Goal: Task Accomplishment & Management: Use online tool/utility

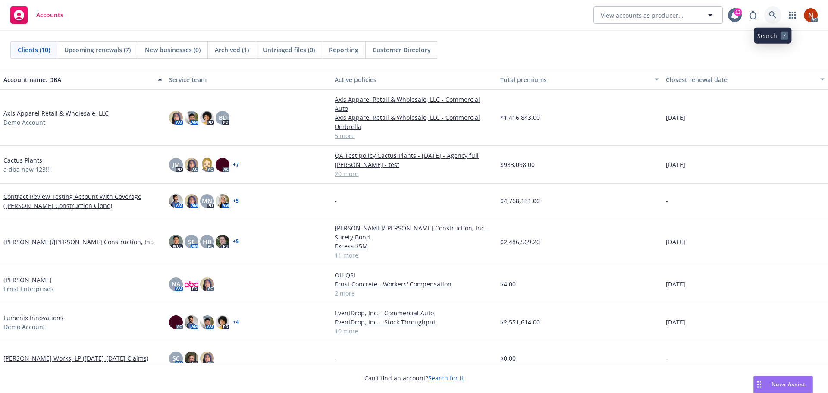
click at [771, 14] on icon at bounding box center [773, 15] width 8 height 8
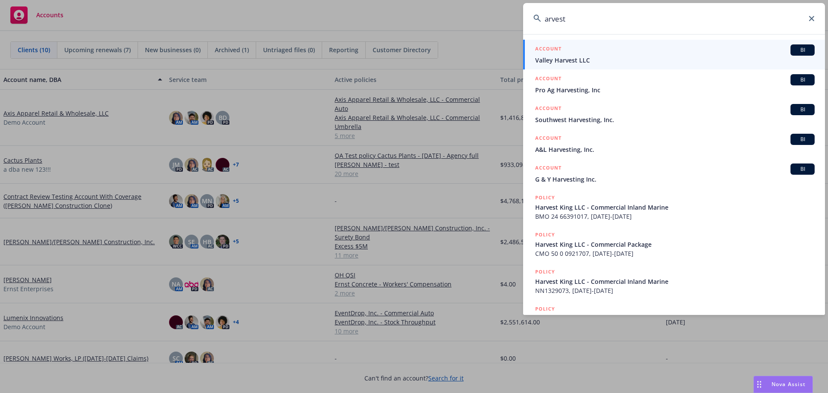
type input "arvest"
click at [558, 52] on h5 "ACCOUNT" at bounding box center [548, 49] width 26 height 10
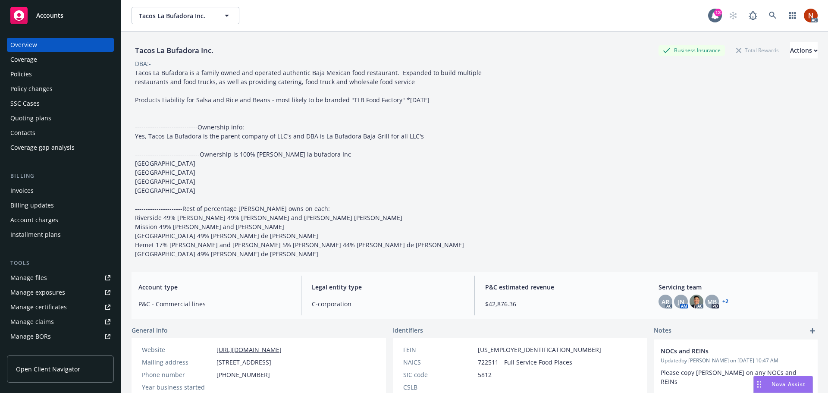
click at [53, 317] on link "Manage claims" at bounding box center [60, 322] width 107 height 14
click at [769, 14] on icon at bounding box center [773, 16] width 8 height 8
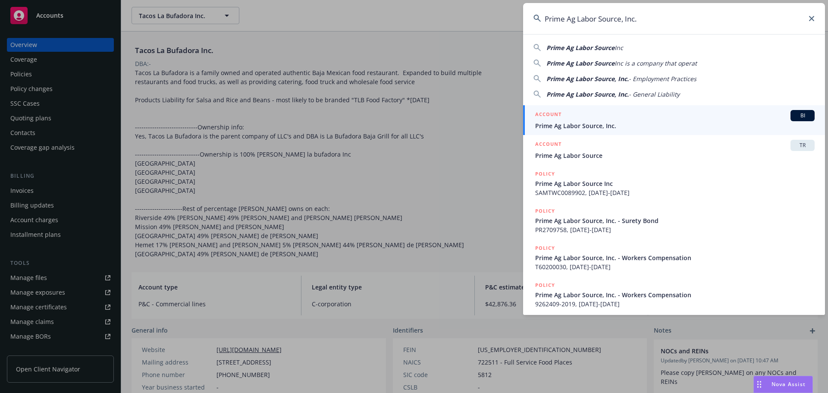
type input "Prime Ag Labor Source, Inc."
click at [618, 116] on div "ACCOUNT BI" at bounding box center [675, 115] width 280 height 11
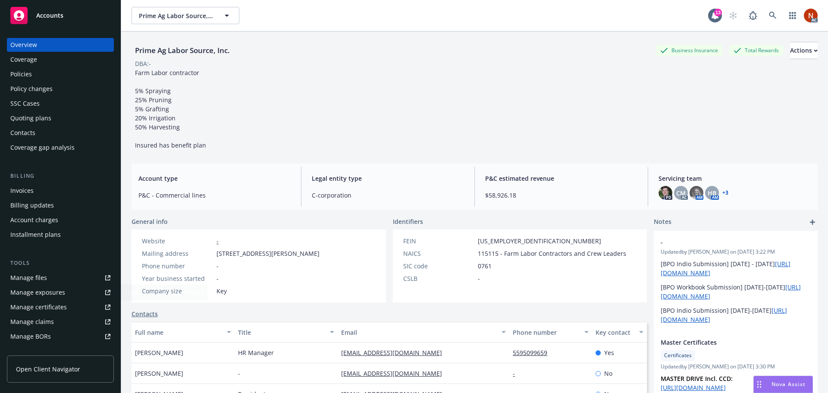
click at [45, 323] on div "Manage claims" at bounding box center [32, 322] width 44 height 14
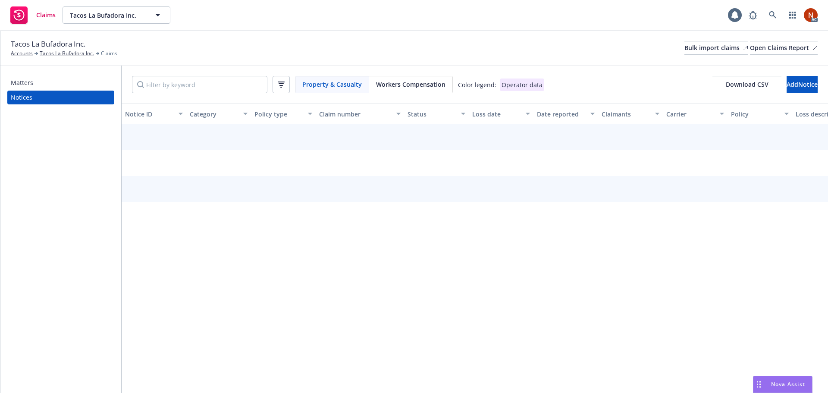
click at [412, 78] on div "Workers Compensation" at bounding box center [410, 84] width 83 height 16
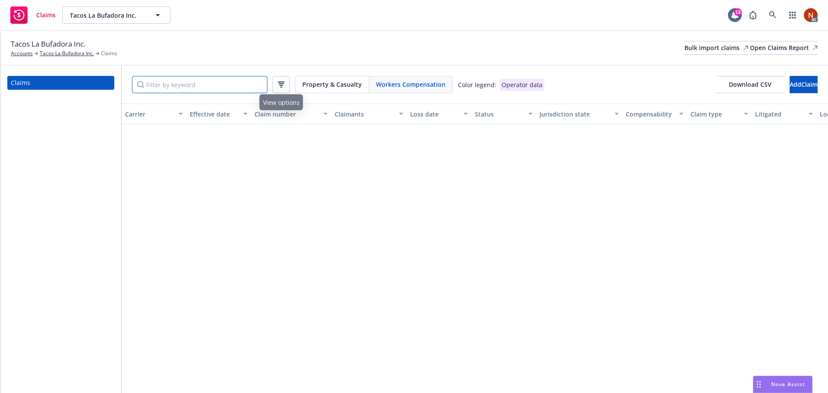
click at [224, 76] on input "Filter by keyword" at bounding box center [199, 84] width 135 height 17
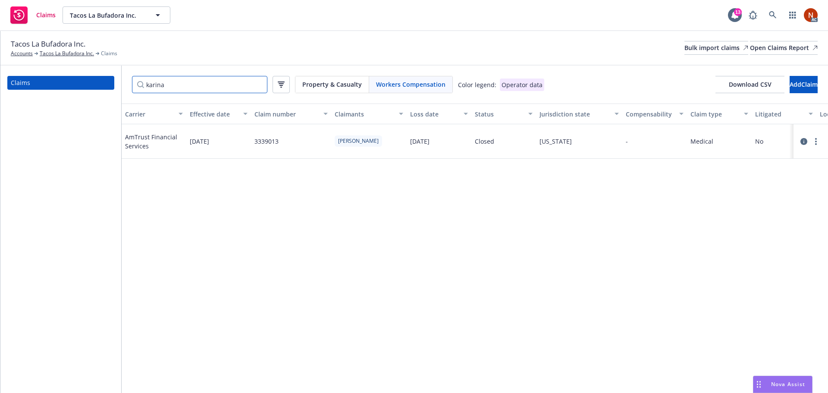
drag, startPoint x: 220, startPoint y: 86, endPoint x: 74, endPoint y: 80, distance: 145.9
click at [74, 80] on div "Claims karina Property & Casualty Workers Compensation Color legend: Operator d…" at bounding box center [414, 229] width 828 height 327
click at [170, 85] on input "karina" at bounding box center [199, 84] width 135 height 17
paste input "10/18/2024"
type input "10/18/2024"
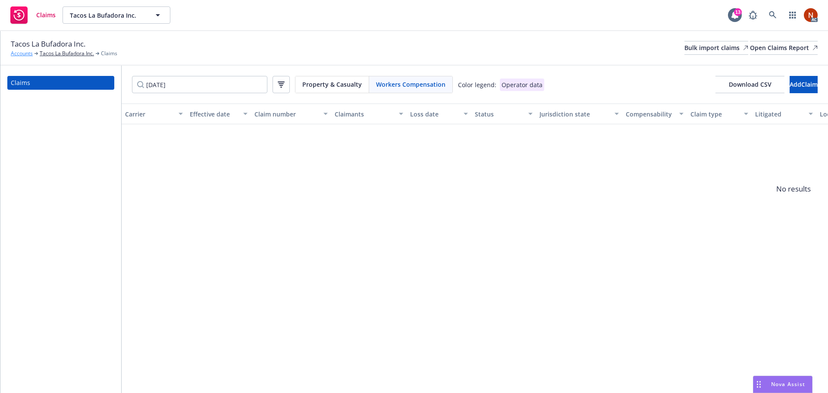
click at [22, 54] on link "Accounts" at bounding box center [22, 54] width 22 height 8
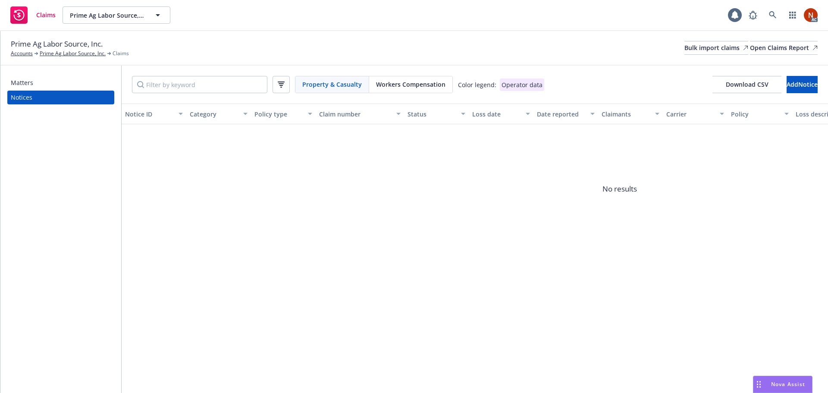
click at [410, 87] on span "Workers Compensation" at bounding box center [410, 84] width 69 height 9
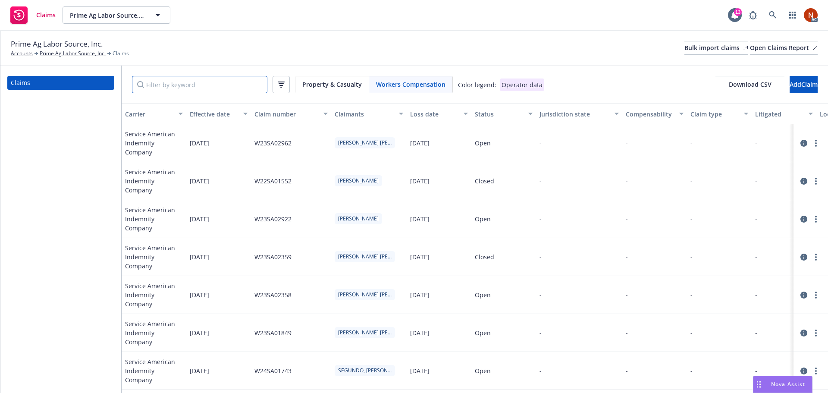
click at [231, 82] on input "Filter by keyword" at bounding box center [199, 84] width 135 height 17
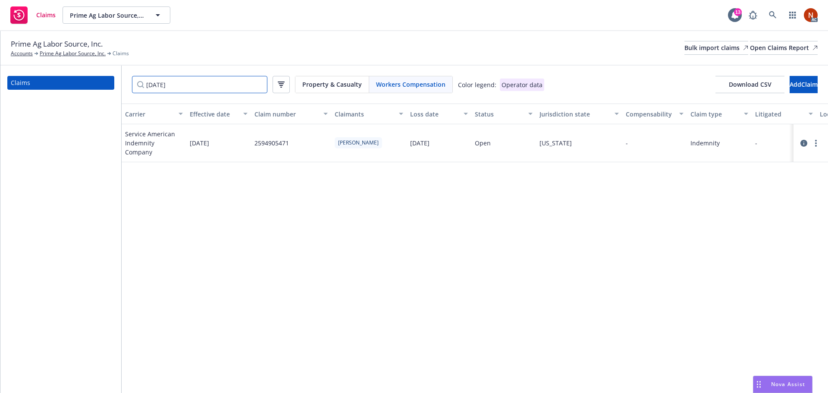
type input "05/19/2025"
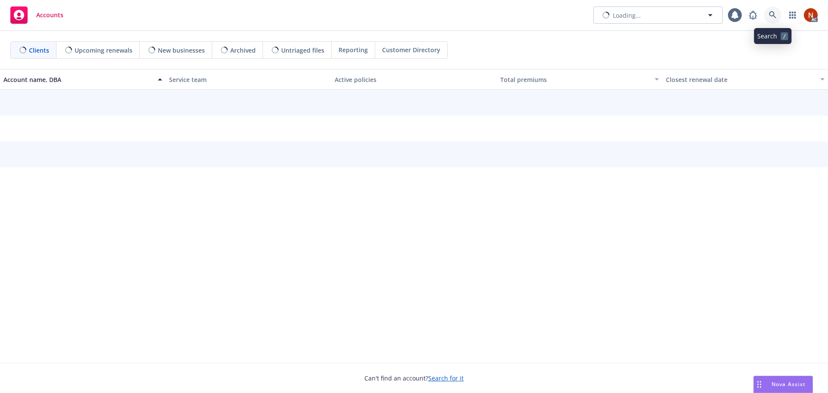
click at [775, 16] on icon at bounding box center [773, 15] width 8 height 8
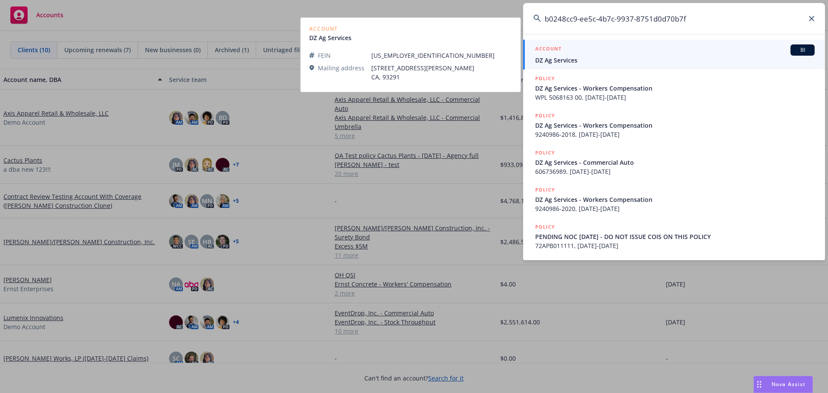
type input "b0248cc9-ee5c-4b7c-9937-8751d0d70b7f"
click at [585, 54] on div "ACCOUNT BI" at bounding box center [675, 49] width 280 height 11
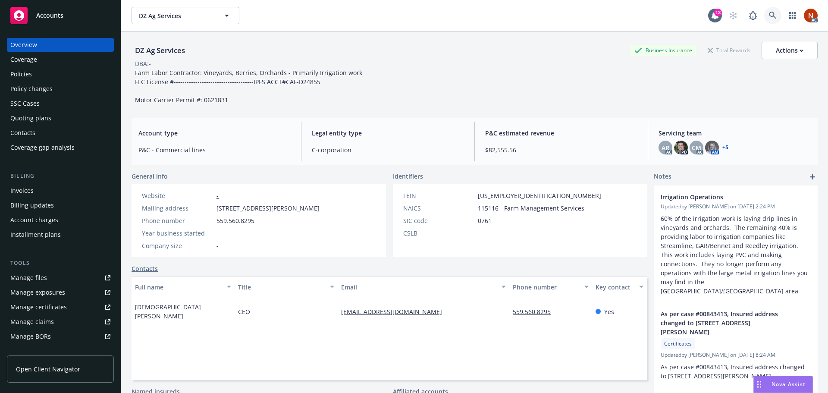
click at [769, 14] on icon at bounding box center [773, 16] width 8 height 8
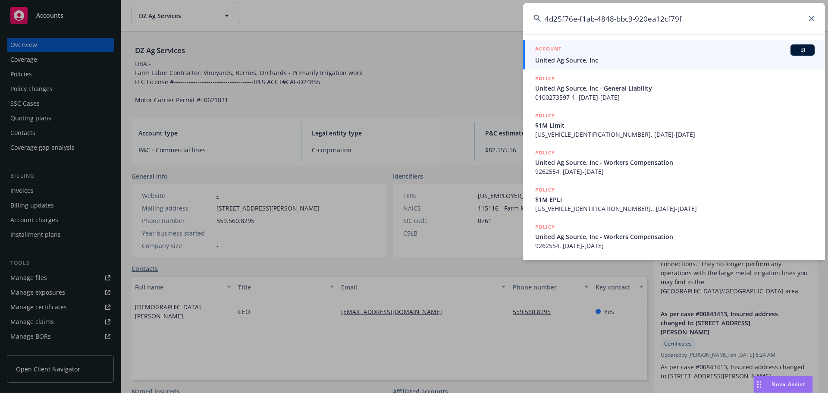
type input "4d25f76e-f1ab-4848-bbc9-920ea12cf79f"
click at [642, 51] on div "ACCOUNT BI" at bounding box center [675, 49] width 280 height 11
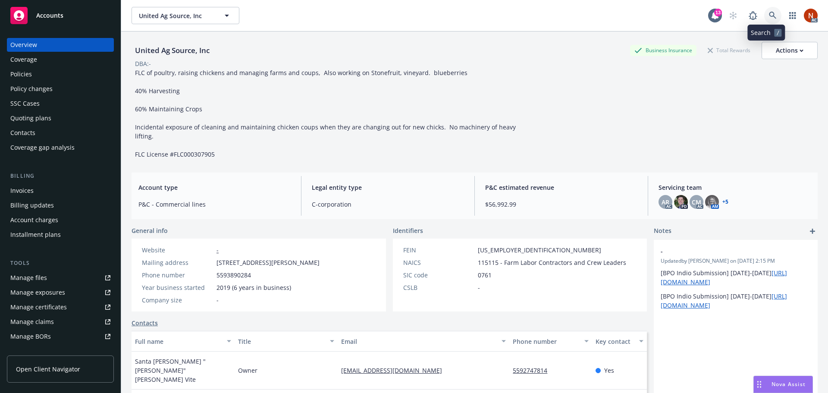
click at [764, 14] on link at bounding box center [772, 15] width 17 height 17
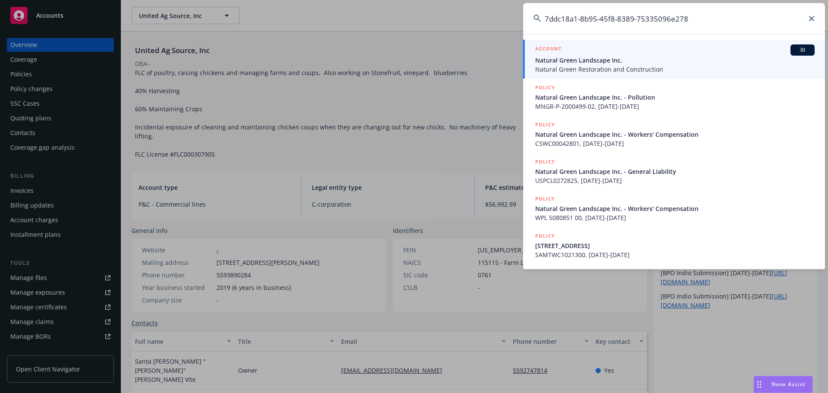
type input "7ddc18a1-8b95-45f8-8389-75335096e278"
click at [597, 56] on span "Natural Green Landscape Inc." at bounding box center [675, 60] width 280 height 9
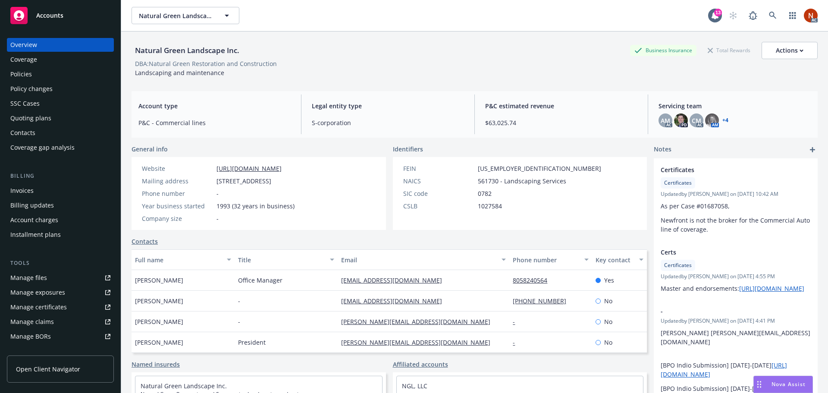
click at [60, 320] on link "Manage claims" at bounding box center [60, 322] width 107 height 14
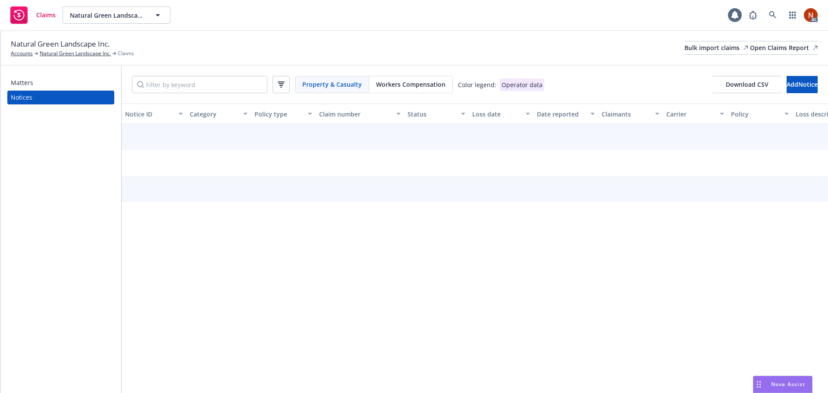
click at [418, 88] on span "Workers Compensation" at bounding box center [410, 84] width 69 height 9
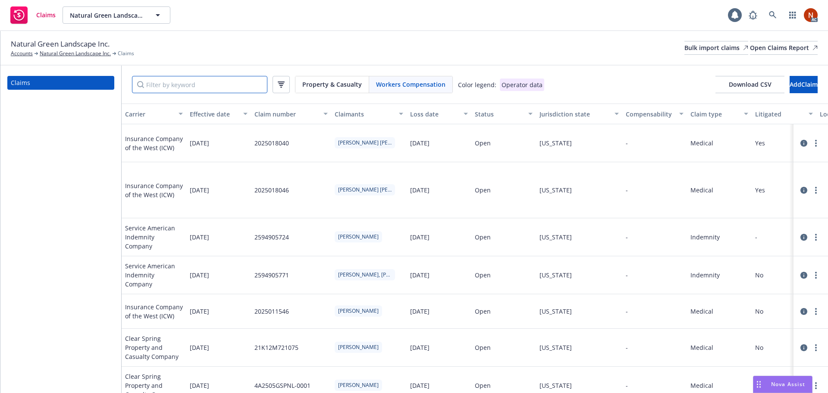
click at [223, 87] on input "Filter by keyword" at bounding box center [199, 84] width 135 height 17
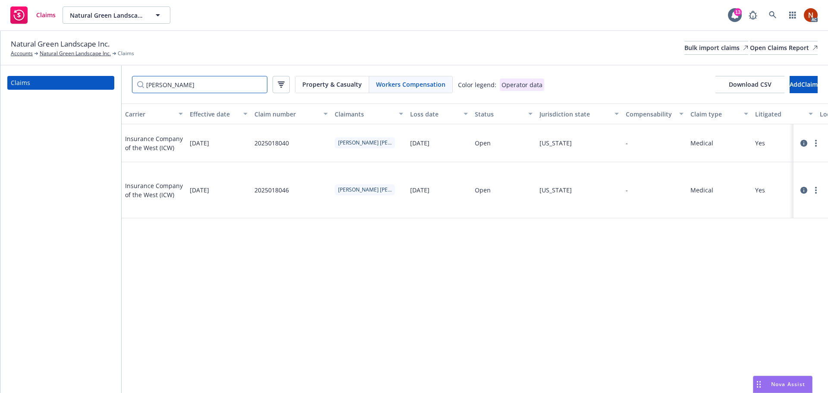
type input "[PERSON_NAME]"
click at [691, 48] on div "Bulk import claims" at bounding box center [717, 47] width 64 height 13
click at [685, 44] on div "Bulk import claims" at bounding box center [717, 47] width 64 height 13
click at [773, 12] on icon at bounding box center [772, 14] width 7 height 7
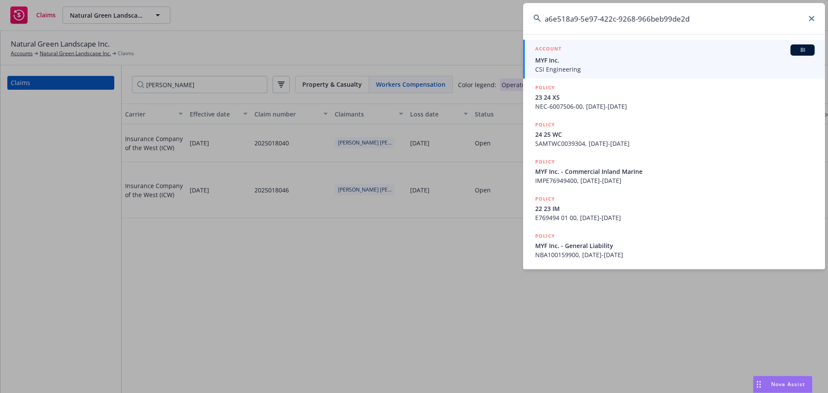
type input "a6e518a9-5e97-422c-9268-966beb99de2d"
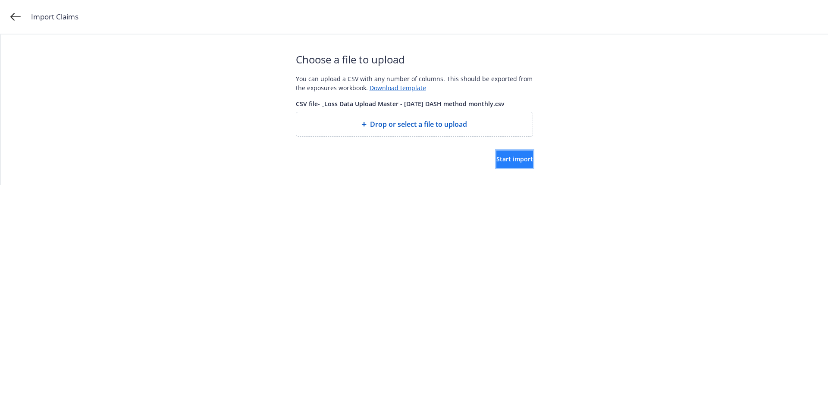
click at [512, 156] on span "Start import" at bounding box center [514, 159] width 37 height 8
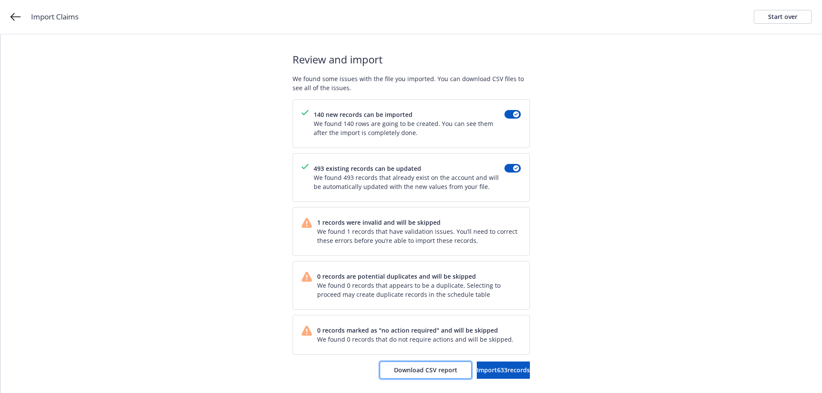
click at [394, 372] on span "Download CSV report" at bounding box center [425, 370] width 63 height 8
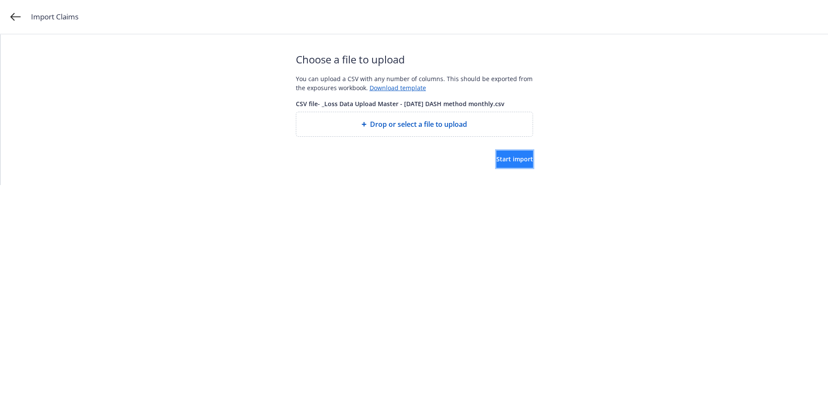
click at [496, 161] on span "Start import" at bounding box center [514, 159] width 37 height 8
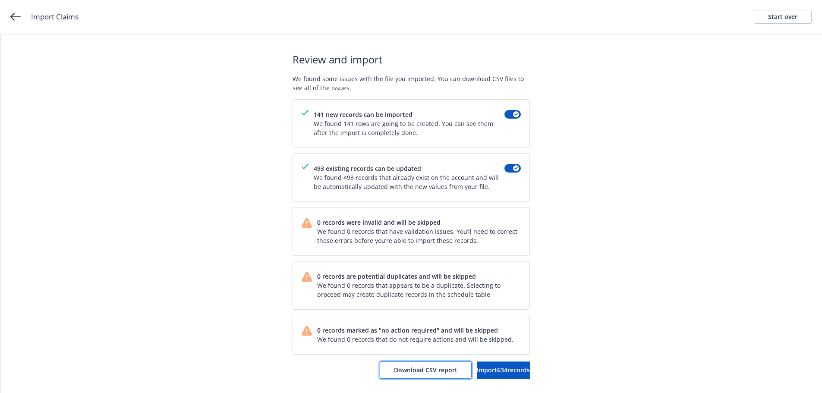
click at [394, 368] on span "Download CSV report" at bounding box center [425, 370] width 63 height 8
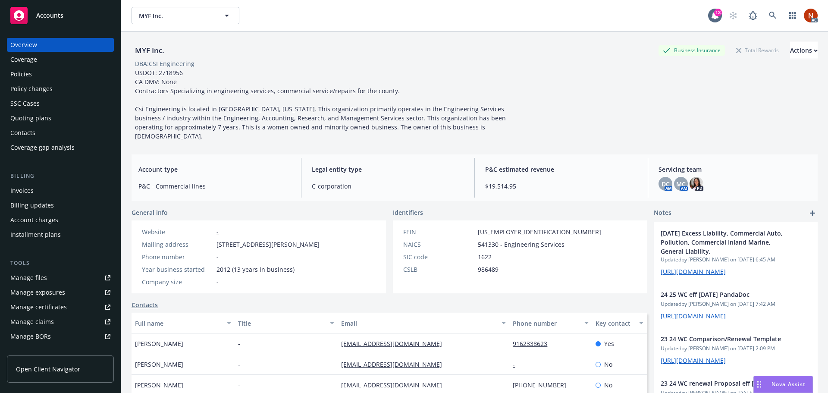
click at [51, 324] on div "Manage claims" at bounding box center [32, 322] width 44 height 14
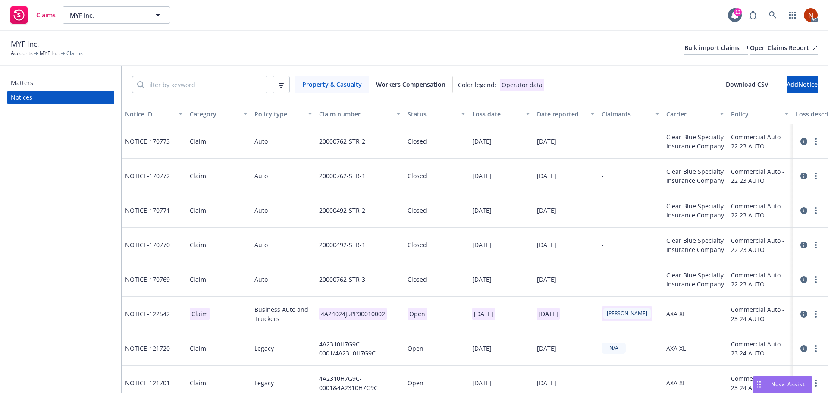
click at [433, 82] on span "Workers Compensation" at bounding box center [410, 84] width 69 height 9
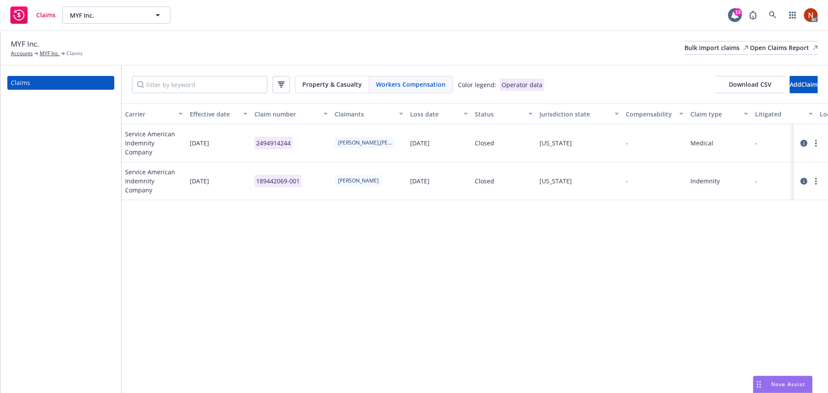
drag, startPoint x: 230, startPoint y: 66, endPoint x: 238, endPoint y: 82, distance: 17.0
click at [230, 70] on div "Property & Casualty Workers Compensation Color legend: Operator data Download C…" at bounding box center [475, 85] width 707 height 38
click at [237, 83] on input "Filter by keyword" at bounding box center [199, 84] width 135 height 17
paste input "1/21/2021"
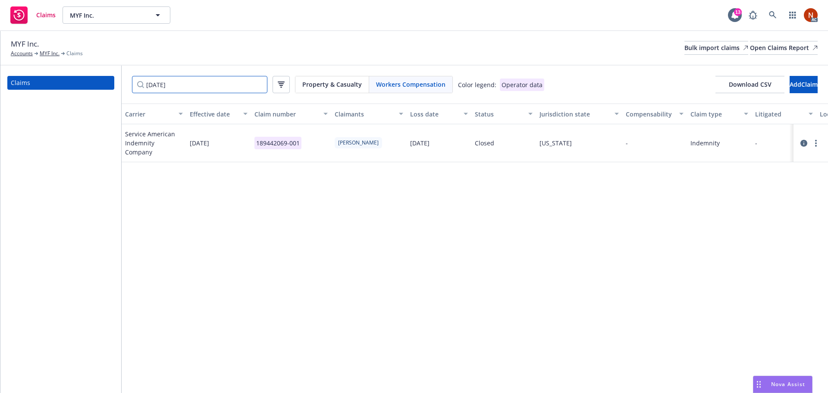
type input "1/21/2021"
click at [685, 42] on div "Bulk import claims" at bounding box center [717, 47] width 64 height 13
click at [774, 9] on link at bounding box center [772, 14] width 17 height 17
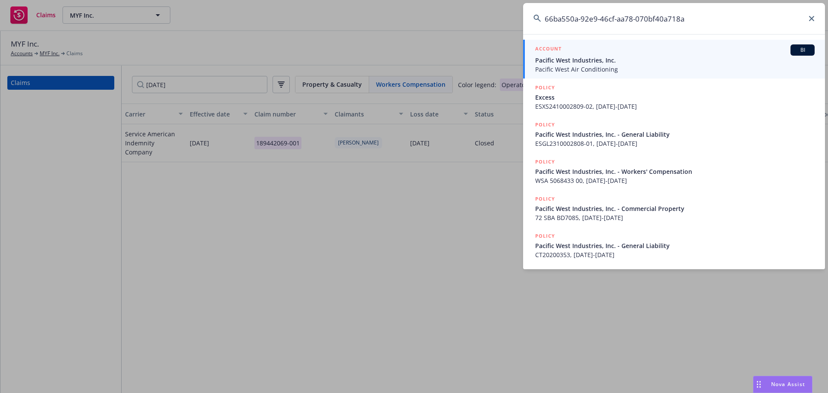
type input "66ba550a-92e9-46cf-aa78-070bf40a718a"
click at [590, 58] on span "Pacific West Industries, Inc." at bounding box center [675, 60] width 280 height 9
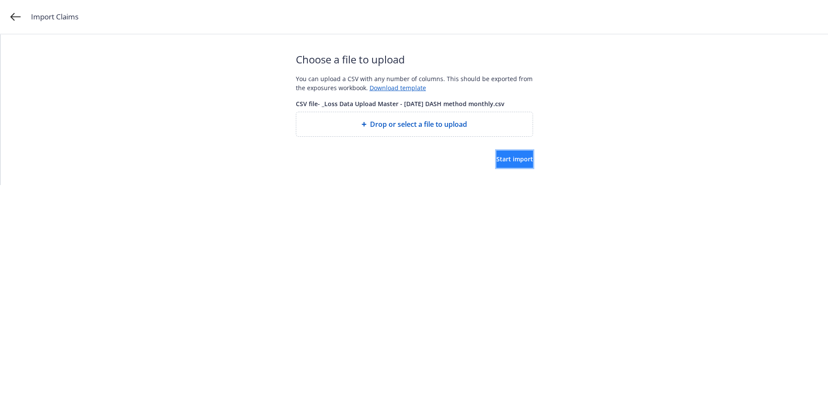
click at [496, 160] on span "Start import" at bounding box center [514, 159] width 37 height 8
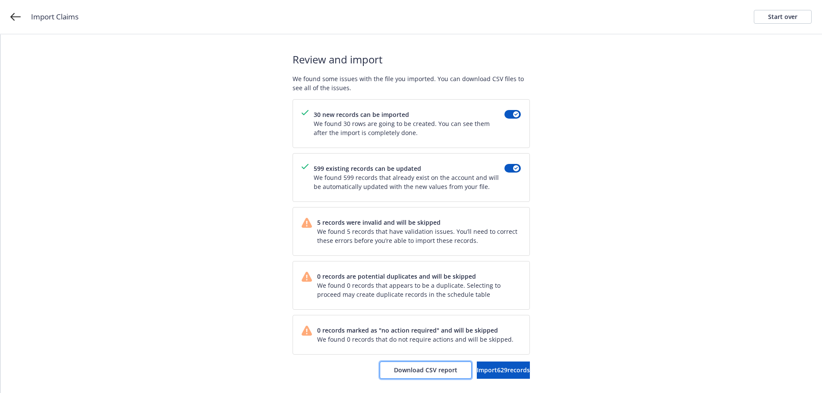
click at [412, 367] on span "Download CSV report" at bounding box center [425, 370] width 63 height 8
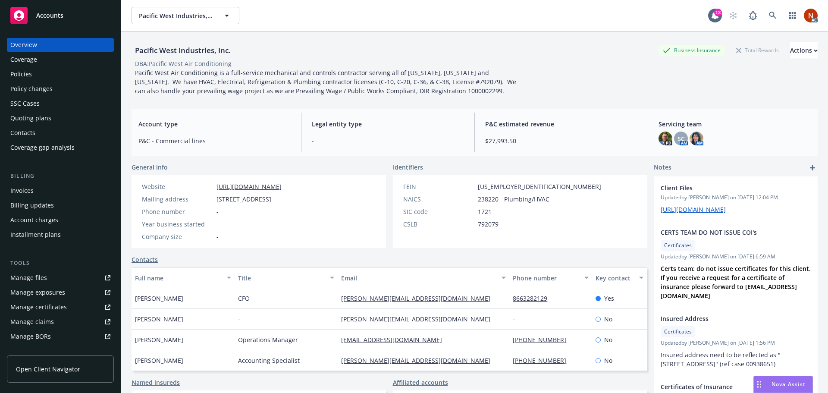
click at [66, 320] on link "Manage claims" at bounding box center [60, 322] width 107 height 14
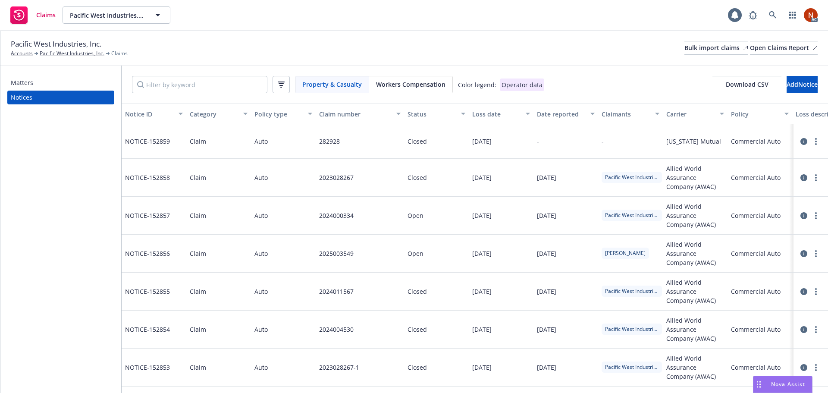
click at [419, 86] on span "Workers Compensation" at bounding box center [410, 84] width 69 height 9
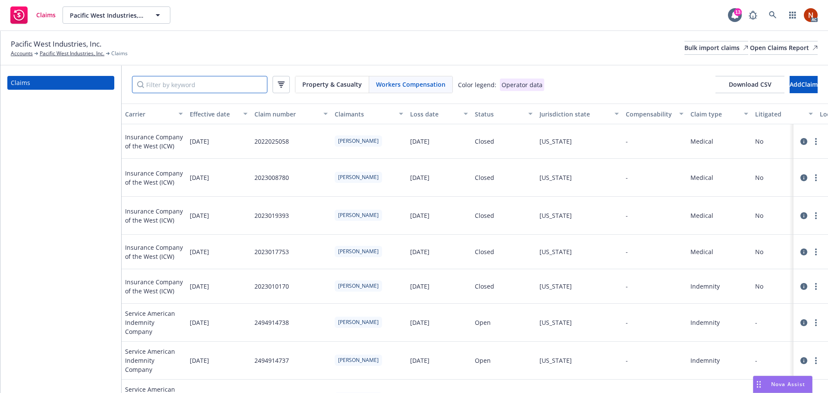
click at [195, 90] on input "Filter by keyword" at bounding box center [199, 84] width 135 height 17
paste input "12/27/2023"
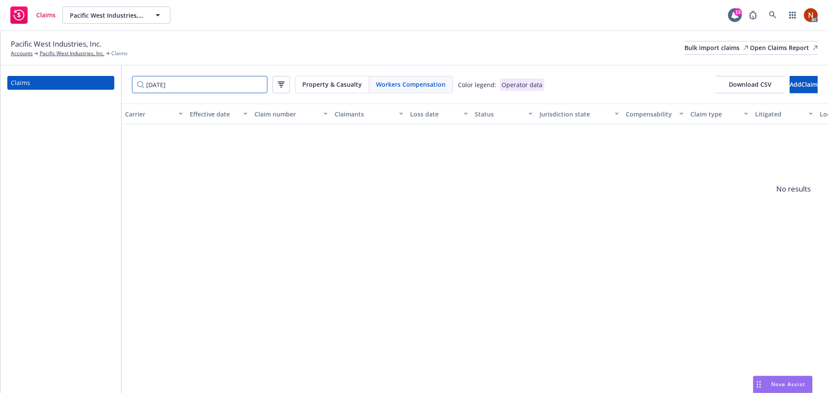
type input "12/27/2023"
drag, startPoint x: 205, startPoint y: 86, endPoint x: 87, endPoint y: 80, distance: 117.9
click at [87, 80] on div "Claims 12/27/2023 Property & Casualty Workers Compensation Color legend: Operat…" at bounding box center [414, 229] width 828 height 327
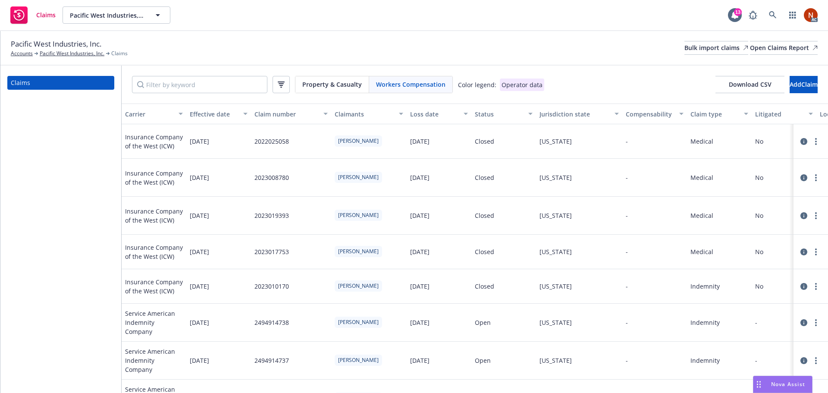
click at [433, 117] on div "Loss date" at bounding box center [434, 114] width 48 height 9
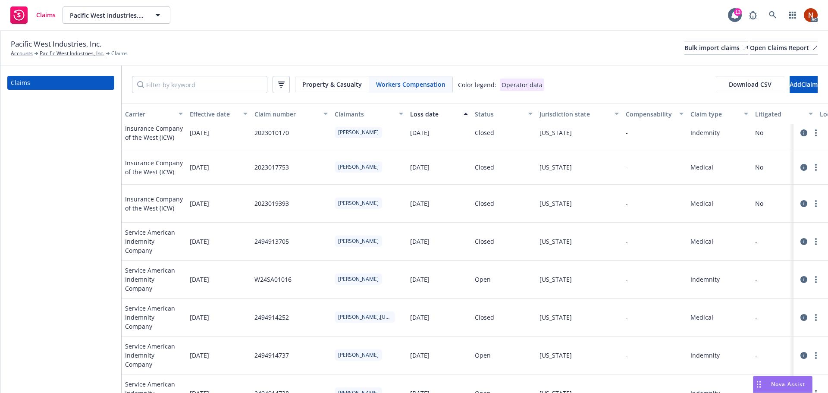
scroll to position [108, 0]
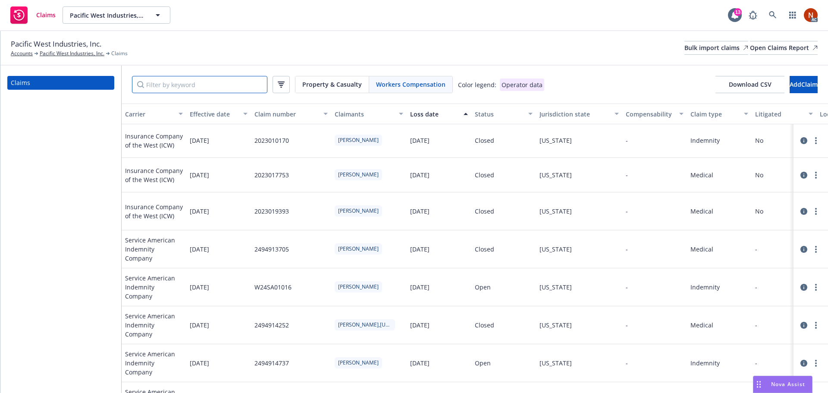
click at [218, 85] on input "Filter by keyword" at bounding box center [199, 84] width 135 height 17
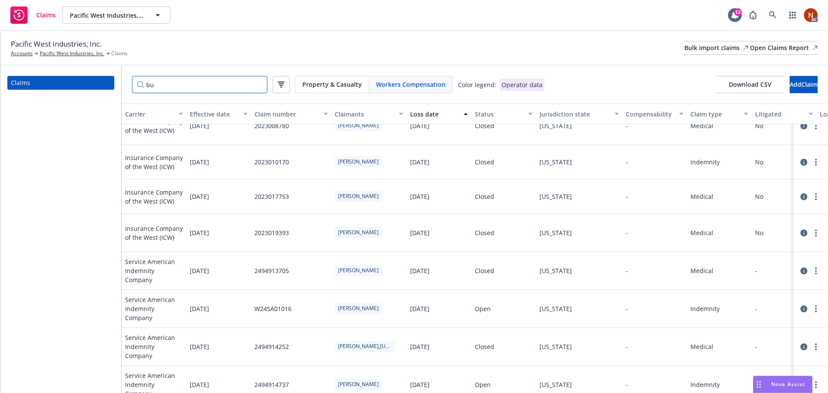
scroll to position [0, 0]
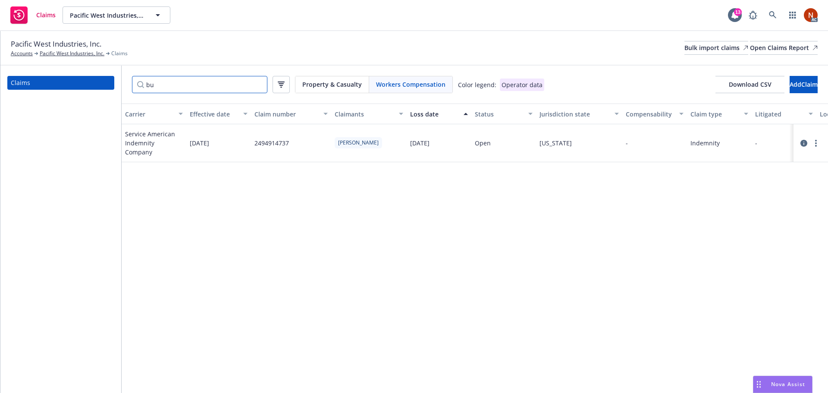
type input "b"
type input "p"
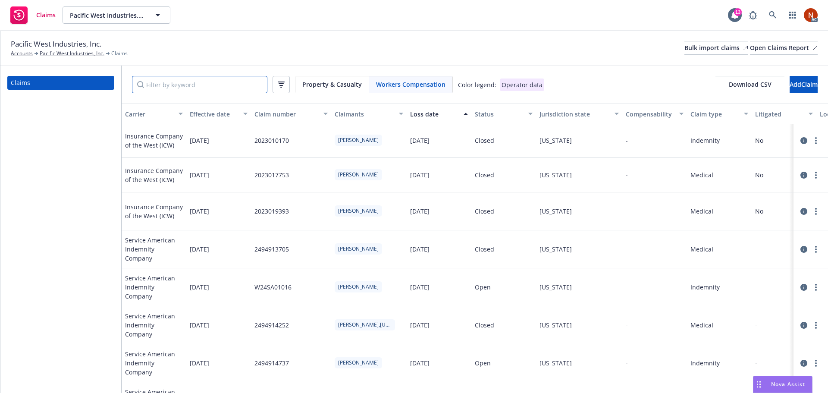
scroll to position [129, 0]
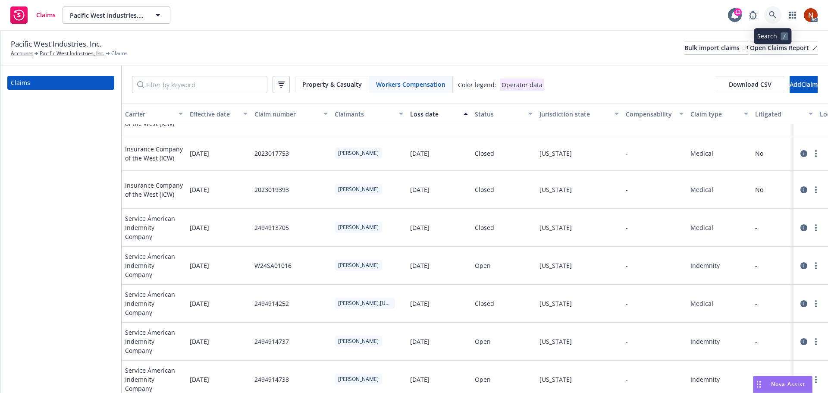
click at [773, 11] on link at bounding box center [772, 14] width 17 height 17
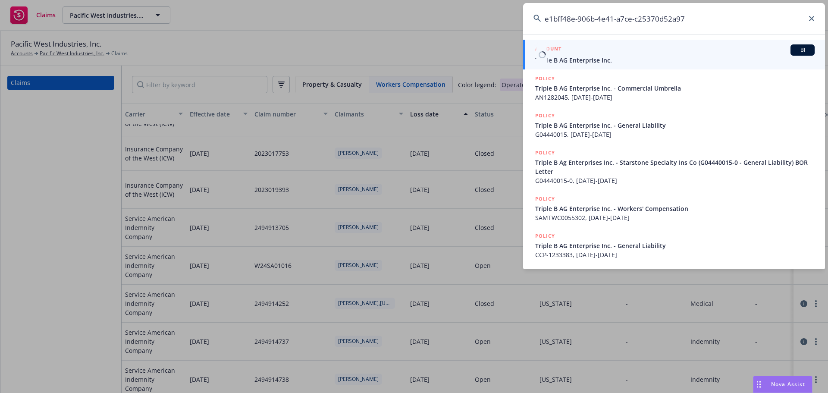
type input "e1bff48e-906b-4e41-a7ce-c25370d52a97"
click at [619, 52] on div "ACCOUNT BI" at bounding box center [675, 49] width 280 height 11
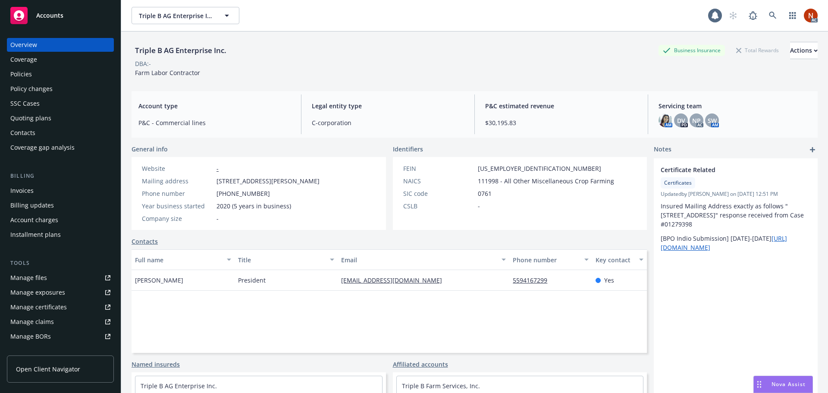
click at [59, 323] on link "Manage claims" at bounding box center [60, 322] width 107 height 14
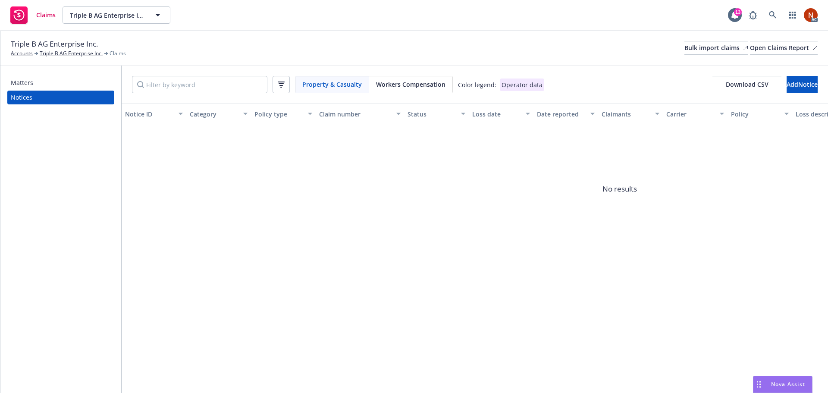
click at [404, 83] on span "Workers Compensation" at bounding box center [410, 84] width 69 height 9
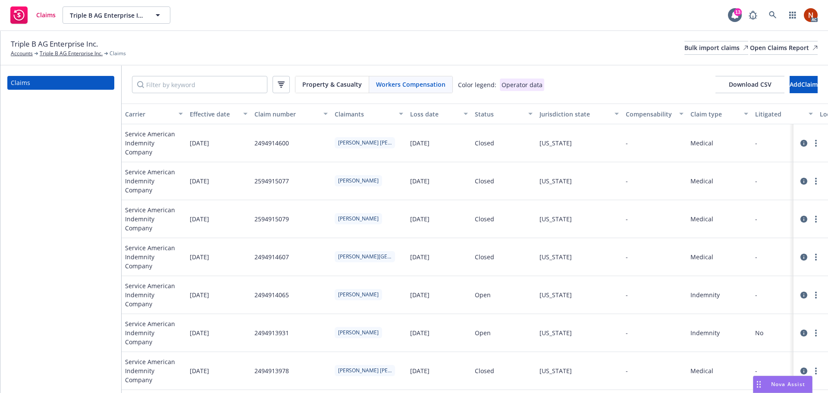
click at [417, 110] on div "Loss date" at bounding box center [434, 114] width 48 height 9
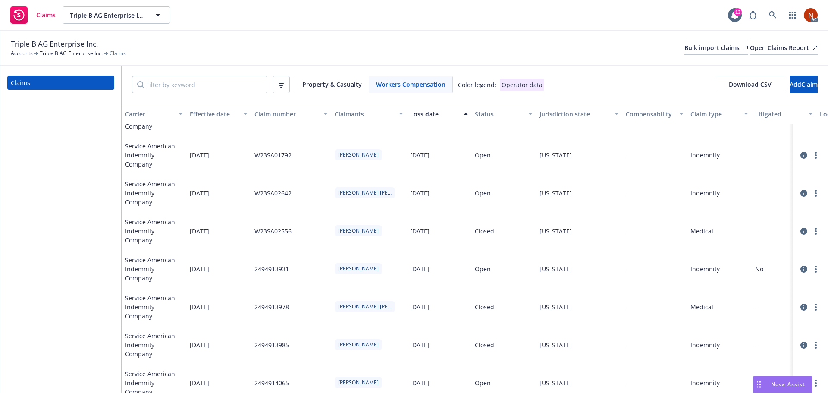
scroll to position [600, 0]
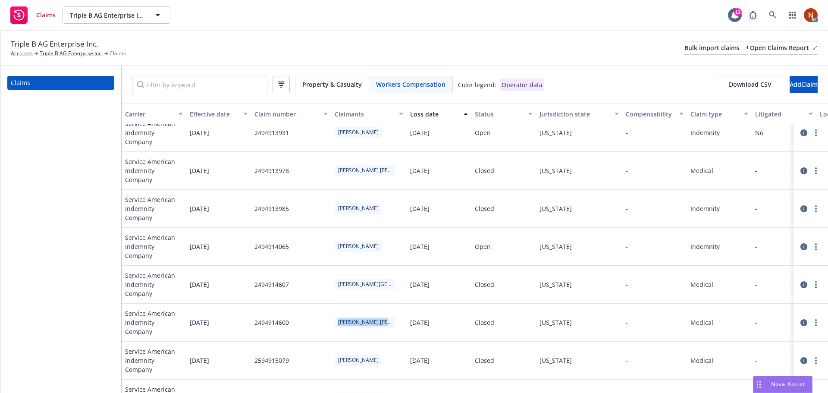
drag, startPoint x: 389, startPoint y: 320, endPoint x: 327, endPoint y: 317, distance: 61.3
click at [327, 317] on div "Service American Indemnity Company 02/25/2024 2494914600 Rivera Flores,Esau 10/…" at bounding box center [794, 323] width 1344 height 38
click at [306, 315] on div "2494914600" at bounding box center [291, 323] width 80 height 38
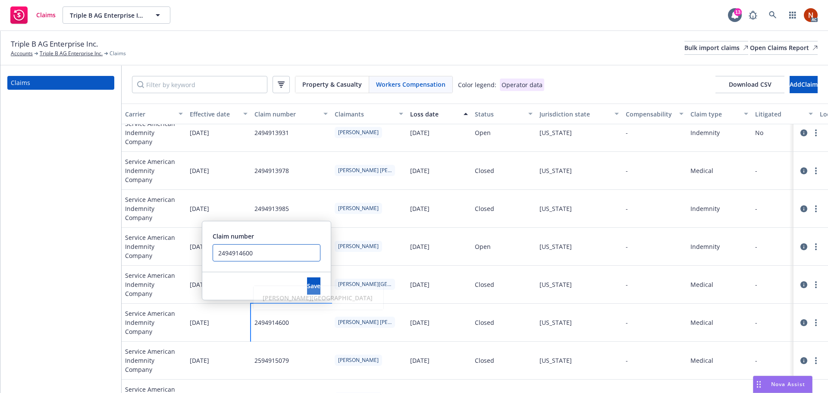
drag, startPoint x: 264, startPoint y: 252, endPoint x: 163, endPoint y: 252, distance: 101.4
click at [163, 252] on div "Service American Indemnity Company 02/25/2023 W23SA02556 Torres, Martin 11/14/2…" at bounding box center [794, 231] width 1344 height 311
click at [91, 258] on div "Claims" at bounding box center [60, 229] width 121 height 327
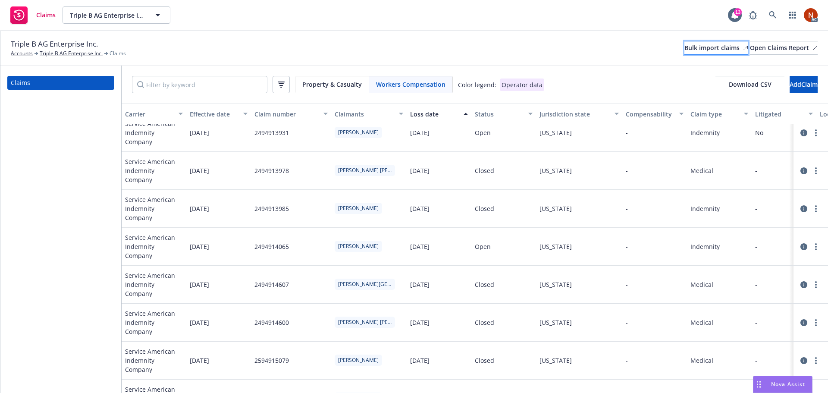
click at [685, 49] on div "Bulk import claims" at bounding box center [717, 47] width 64 height 13
click at [310, 319] on div "2494914600" at bounding box center [291, 323] width 80 height 38
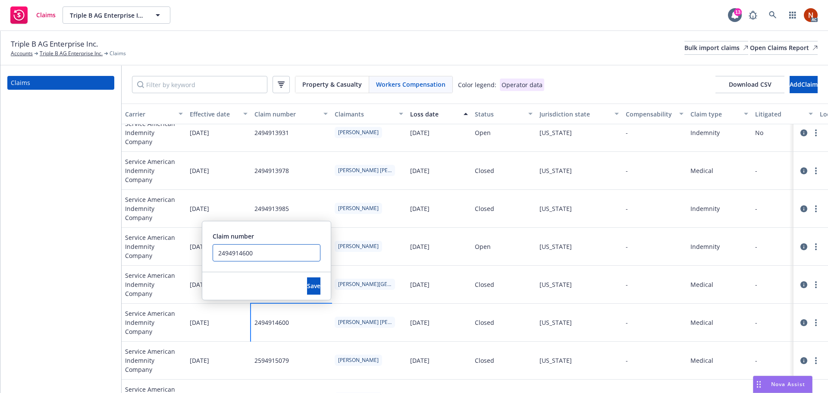
drag, startPoint x: 264, startPoint y: 249, endPoint x: 168, endPoint y: 244, distance: 95.9
click at [168, 244] on div "Service American Indemnity Company 02/25/2023 W23SA02556 Torres, Martin 11/14/2…" at bounding box center [794, 231] width 1344 height 311
click at [82, 239] on div "Claims" at bounding box center [60, 229] width 121 height 327
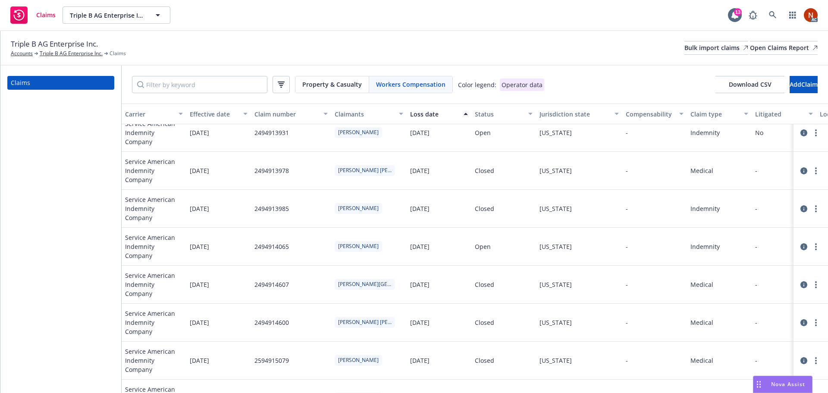
click at [658, 40] on div "Triple B AG Enterprise Inc. Accounts Triple B AG Enterprise Inc. Claims Bulk im…" at bounding box center [414, 47] width 807 height 19
click at [685, 49] on div "Bulk import claims" at bounding box center [717, 47] width 64 height 13
click at [775, 14] on icon at bounding box center [773, 15] width 8 height 8
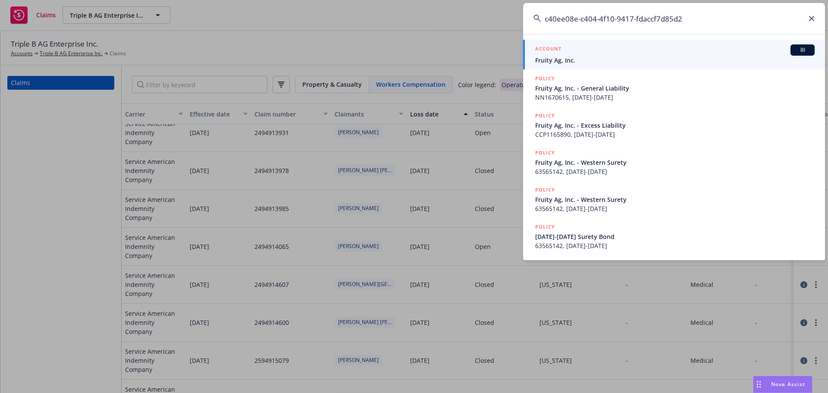
type input "c40ee08e-c404-4f10-9417-fdaccf7d85d2"
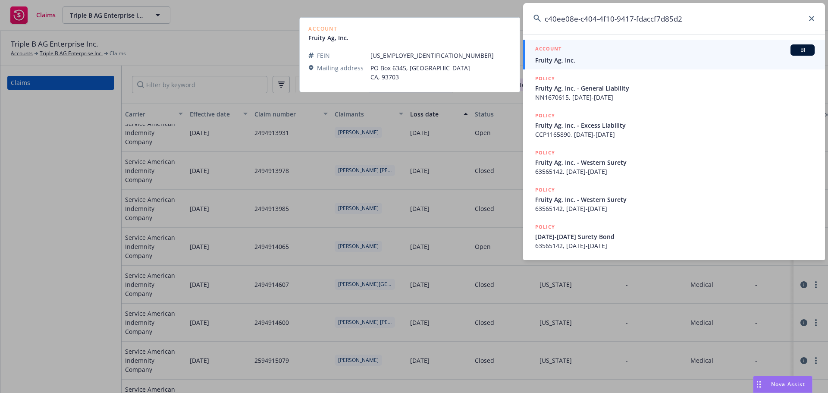
click at [621, 50] on div "ACCOUNT BI" at bounding box center [675, 49] width 280 height 11
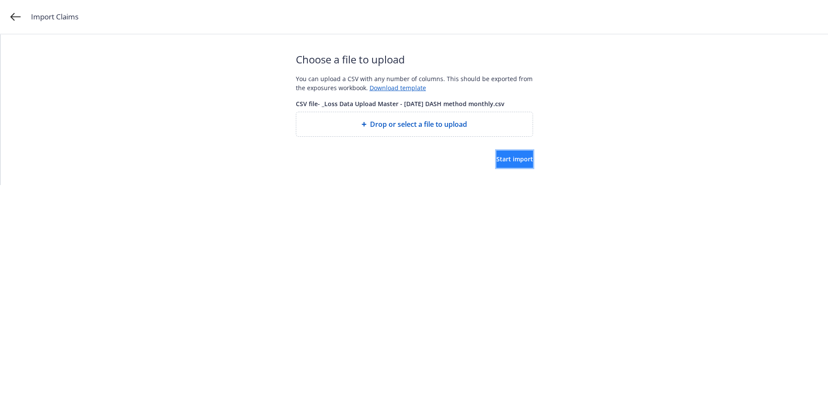
click at [496, 162] on span "Start import" at bounding box center [514, 159] width 37 height 8
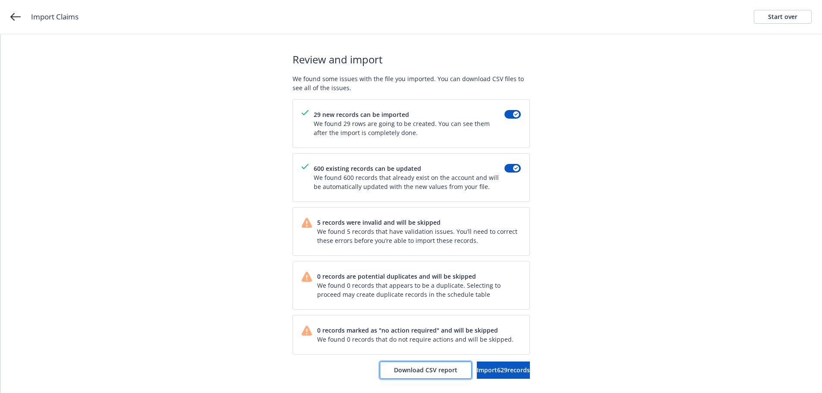
click at [415, 368] on span "Download CSV report" at bounding box center [425, 370] width 63 height 8
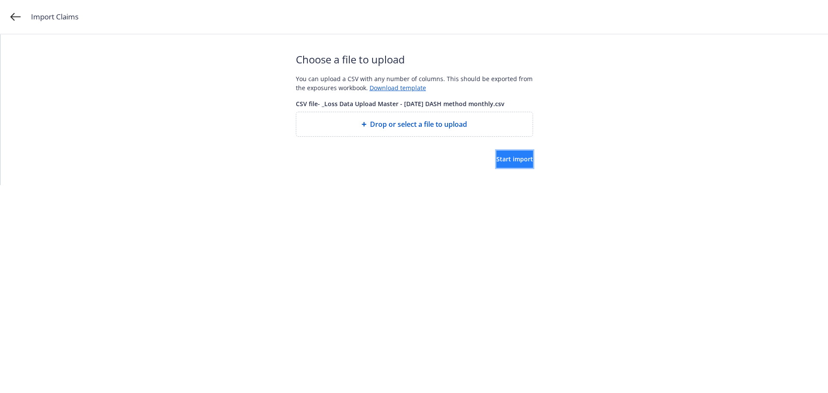
click at [496, 160] on span "Start import" at bounding box center [514, 159] width 37 height 8
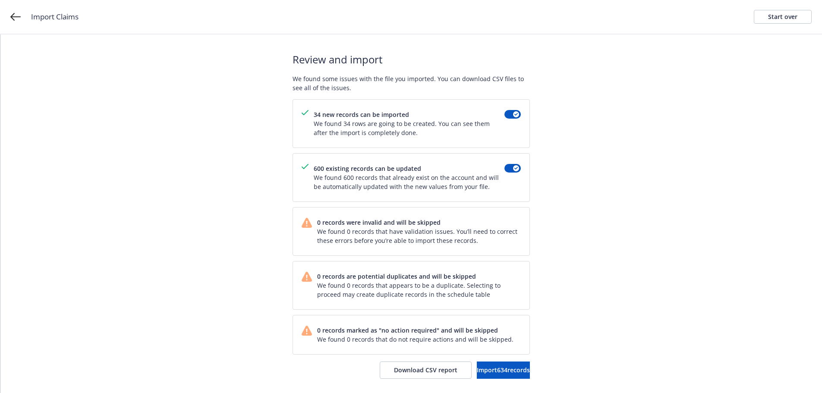
click at [237, 179] on div "Review and import We found some issues with the file you imported. You can down…" at bounding box center [410, 215] width 821 height 361
click at [400, 372] on span "Download CSV report" at bounding box center [425, 370] width 63 height 8
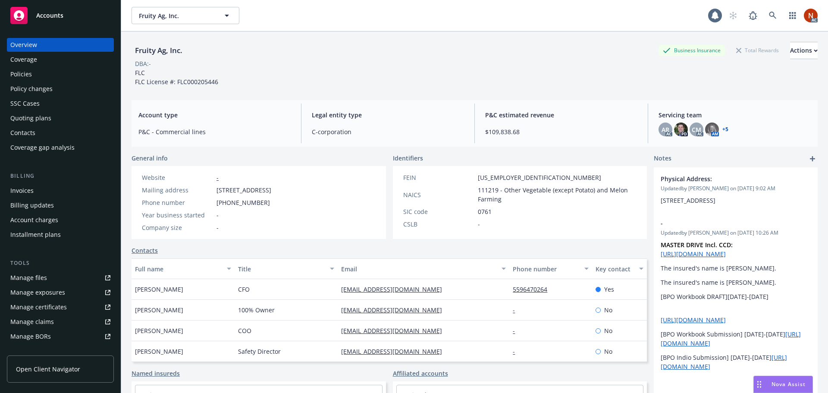
click at [58, 324] on link "Manage claims" at bounding box center [60, 322] width 107 height 14
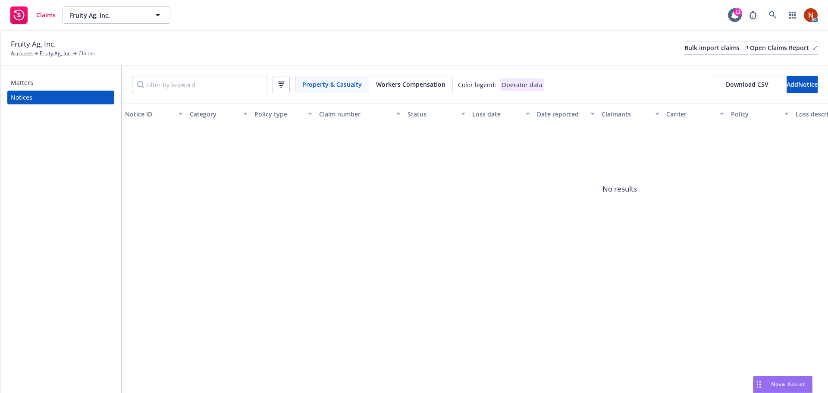
drag, startPoint x: 422, startPoint y: 78, endPoint x: 293, endPoint y: 85, distance: 129.2
click at [421, 78] on div "Workers Compensation" at bounding box center [410, 84] width 83 height 16
click at [264, 82] on input "Filter by keyword" at bounding box center [199, 84] width 135 height 17
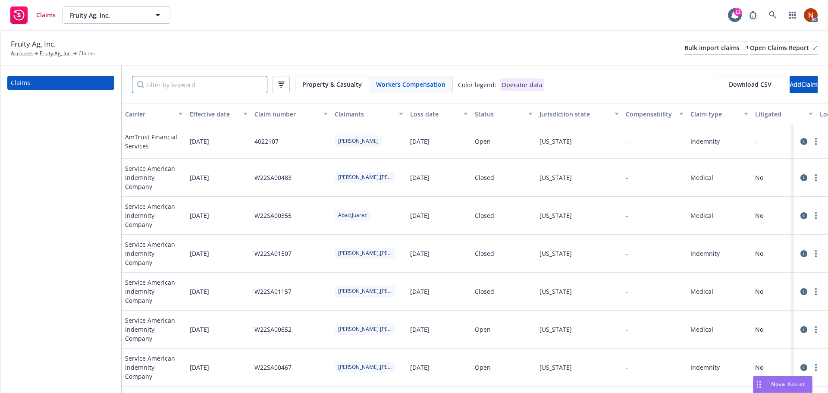
paste input "1.89565E+11"
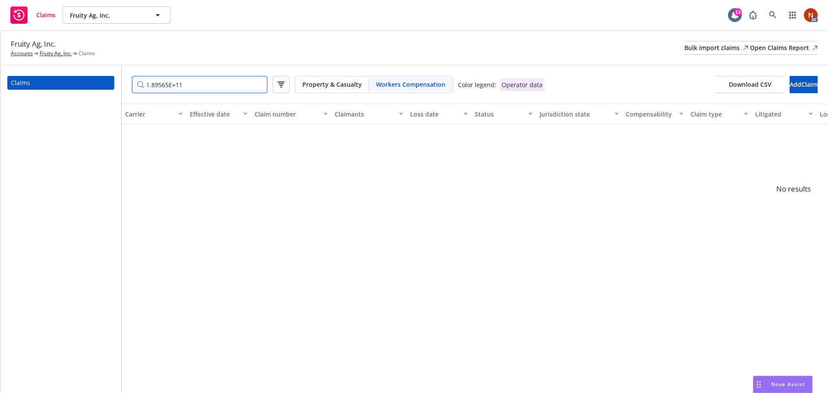
drag, startPoint x: 227, startPoint y: 85, endPoint x: 87, endPoint y: 79, distance: 140.3
click at [87, 79] on div "Claims 1.89565E+11 Property & Casualty Workers Compensation Color legend: Opera…" at bounding box center [414, 229] width 828 height 327
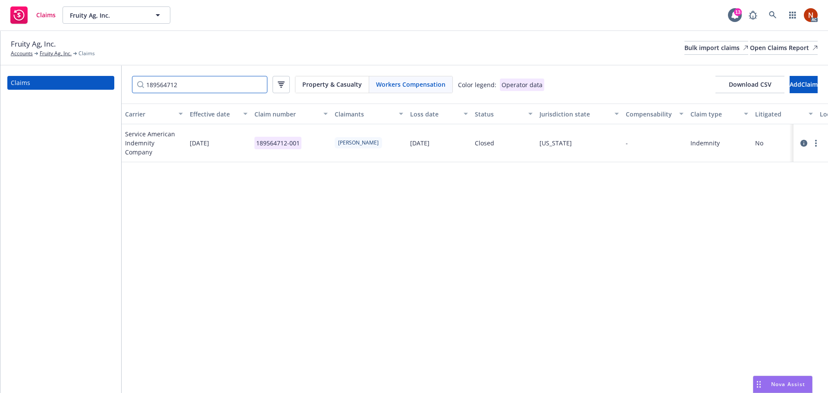
type input "189564712"
drag, startPoint x: 297, startPoint y: 141, endPoint x: 254, endPoint y: 144, distance: 43.2
click at [254, 144] on div "189564712-001" at bounding box center [291, 143] width 80 height 38
copy p "189564712-001"
click at [689, 50] on div "Bulk import claims" at bounding box center [717, 47] width 64 height 13
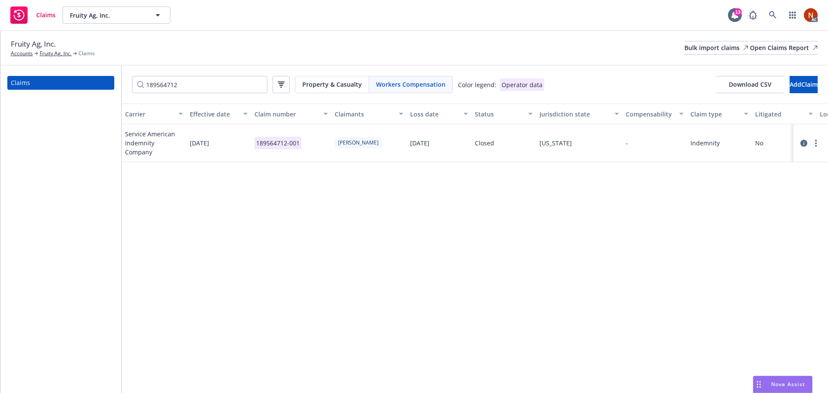
click at [329, 46] on div "Fruity Ag, Inc. Accounts Fruity Ag, Inc. Claims Bulk import claims Open Claims …" at bounding box center [414, 47] width 807 height 19
click at [685, 50] on div "Bulk import claims" at bounding box center [717, 47] width 64 height 13
click at [685, 44] on div "Bulk import claims" at bounding box center [717, 47] width 64 height 13
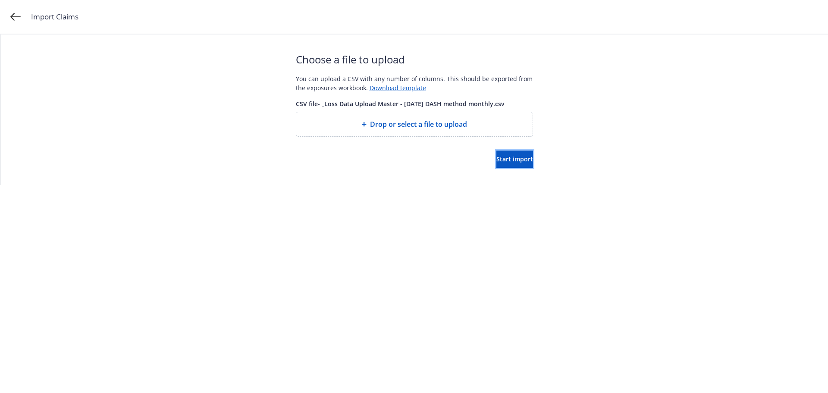
drag, startPoint x: 494, startPoint y: 160, endPoint x: 566, endPoint y: 163, distance: 71.2
click at [496, 159] on span "Start import" at bounding box center [514, 159] width 37 height 8
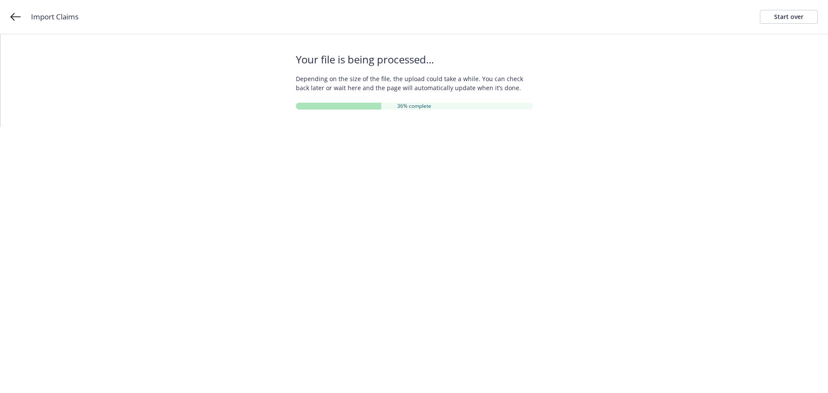
click at [657, 127] on html "Import Claims Start over Your file is being processed... Depending on the size …" at bounding box center [414, 63] width 828 height 127
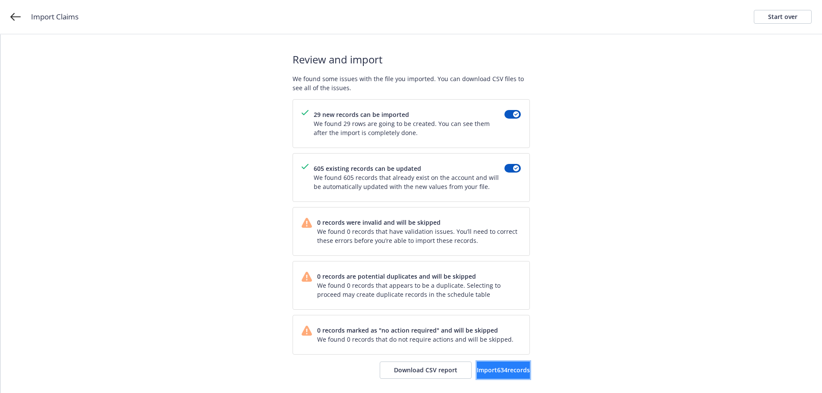
click at [495, 369] on span "Import 634 records" at bounding box center [503, 370] width 53 height 8
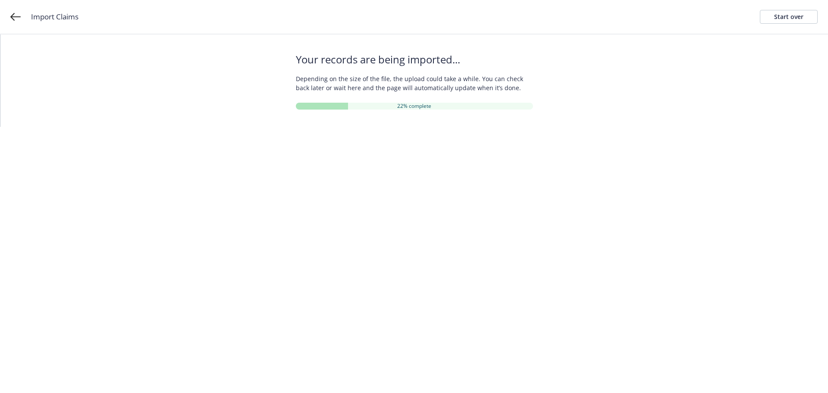
click at [649, 127] on html "Import Claims Start over Your records are being imported... Depending on the si…" at bounding box center [414, 63] width 828 height 127
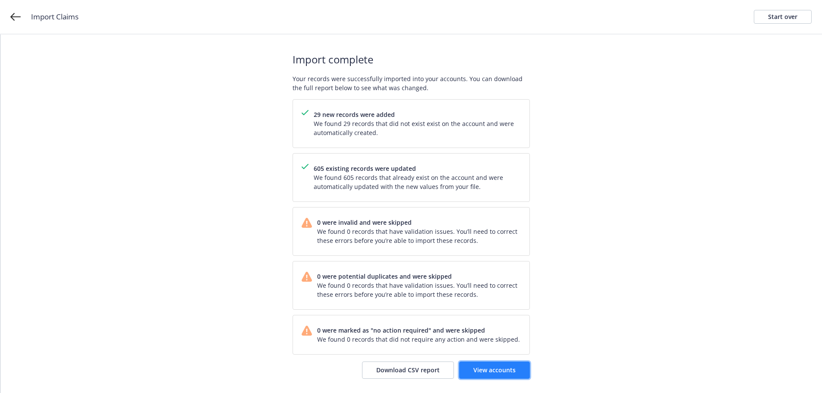
click at [519, 368] on link "View accounts" at bounding box center [494, 369] width 71 height 17
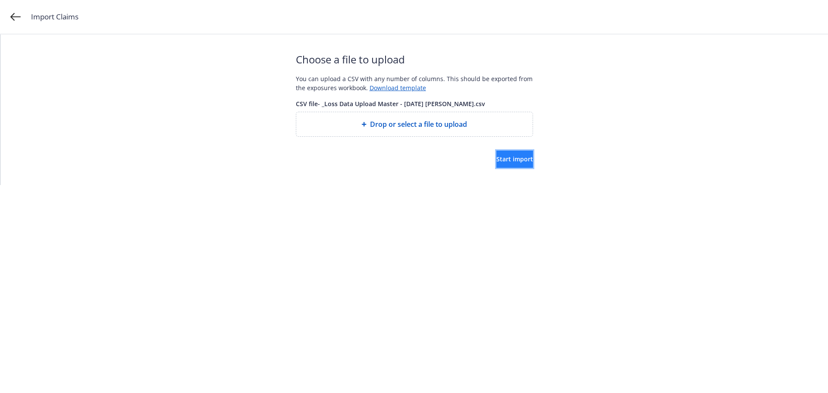
click at [497, 161] on span "Start import" at bounding box center [514, 159] width 37 height 8
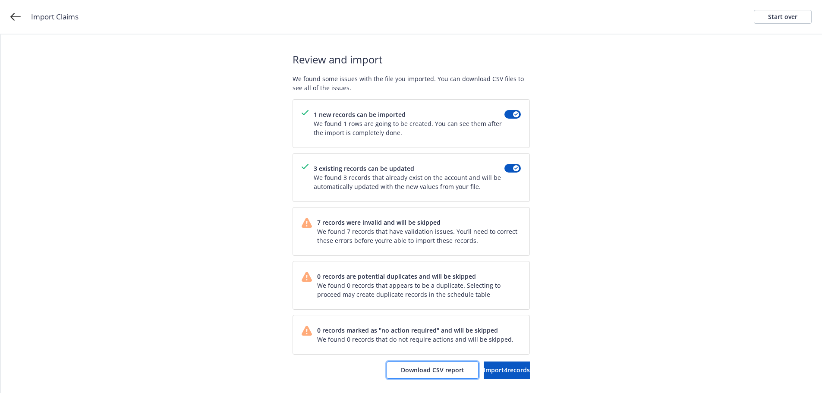
click at [410, 373] on span "Download CSV report" at bounding box center [432, 370] width 63 height 8
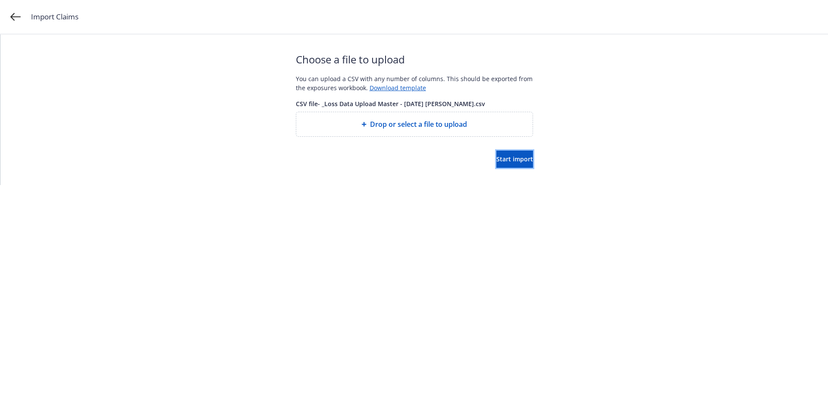
drag, startPoint x: 512, startPoint y: 166, endPoint x: 547, endPoint y: 164, distance: 35.0
click at [512, 166] on button "Start import" at bounding box center [514, 159] width 37 height 17
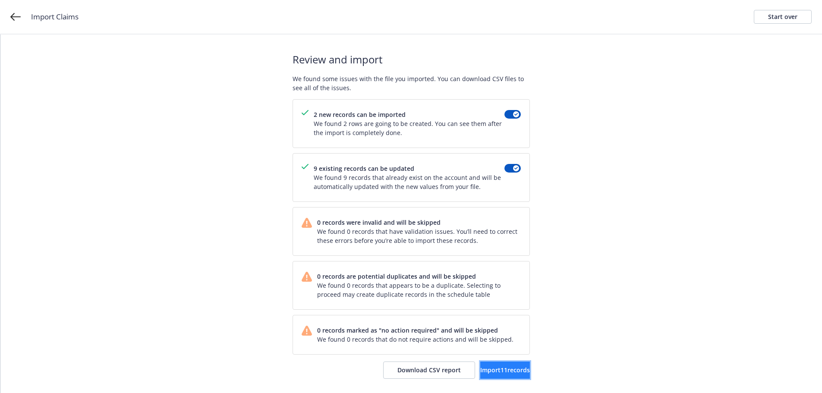
click at [480, 372] on span "Import 11 records" at bounding box center [505, 370] width 50 height 8
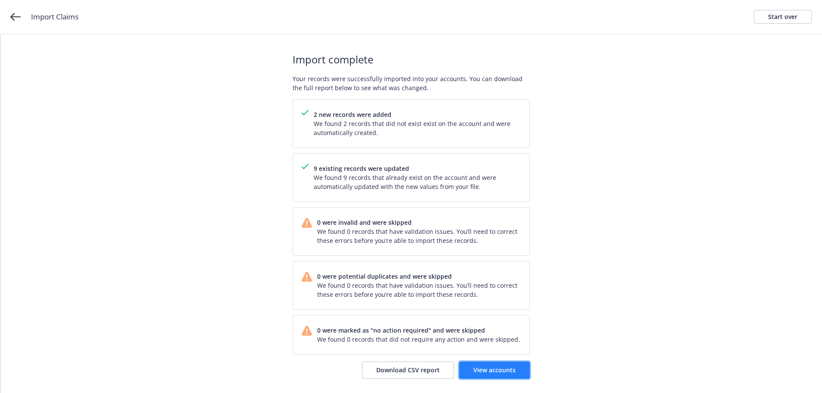
click at [502, 367] on span "View accounts" at bounding box center [494, 370] width 42 height 8
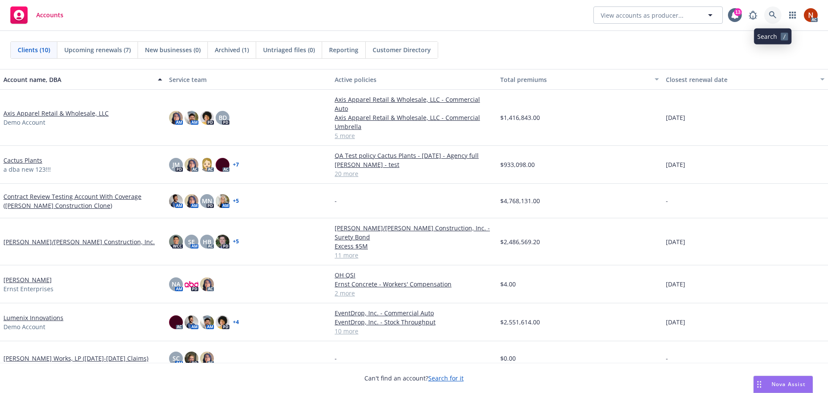
click at [773, 10] on link at bounding box center [772, 14] width 17 height 17
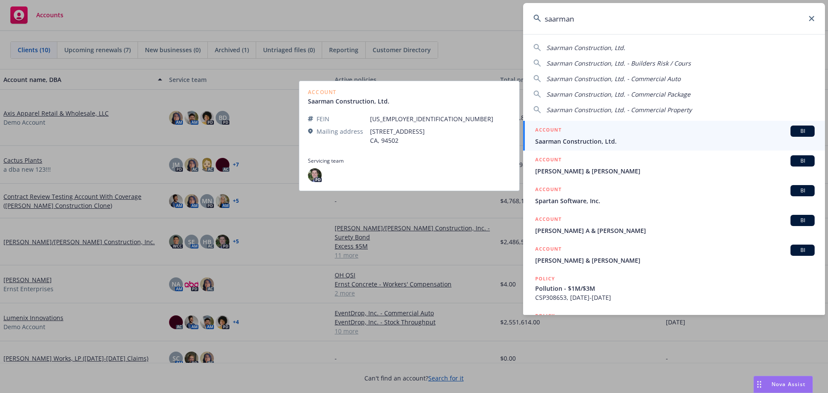
type input "saarman"
click at [667, 136] on div "ACCOUNT BI" at bounding box center [675, 131] width 280 height 11
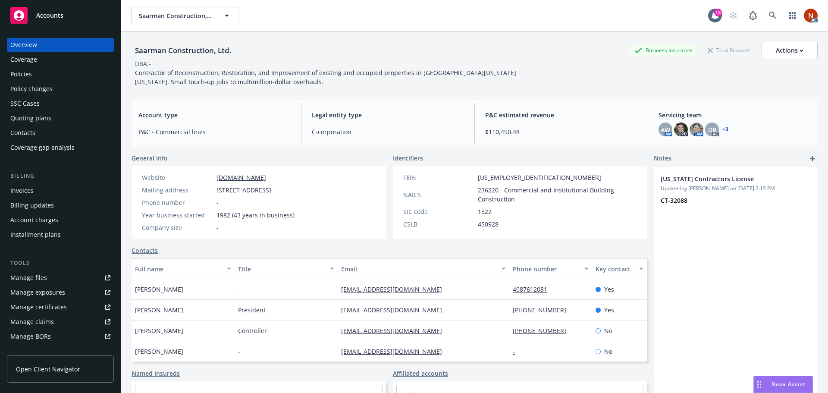
click at [50, 322] on div "Manage claims" at bounding box center [32, 322] width 44 height 14
click at [24, 75] on div "Policies" at bounding box center [21, 74] width 22 height 14
click at [32, 78] on div "Policies" at bounding box center [60, 74] width 100 height 14
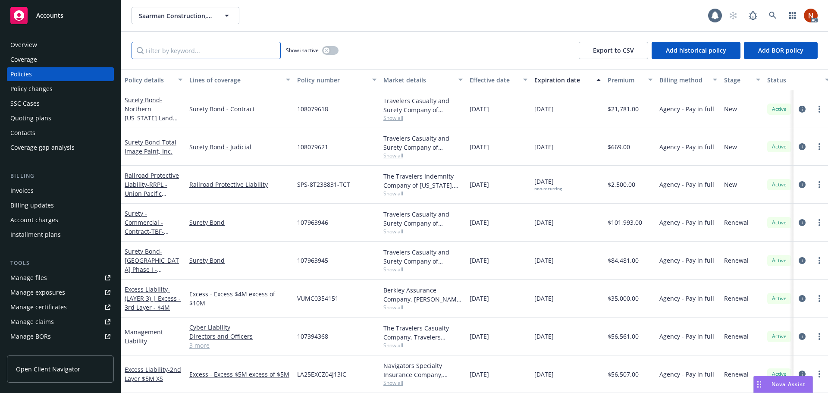
click at [203, 50] on input "Filter by keyword..." at bounding box center [206, 50] width 149 height 17
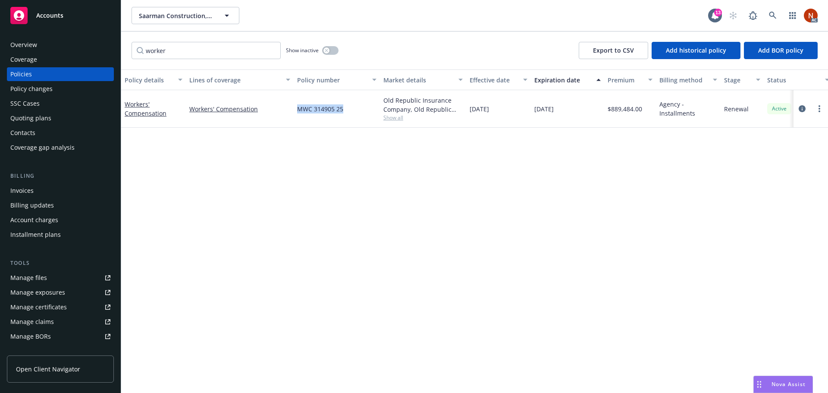
drag, startPoint x: 346, startPoint y: 108, endPoint x: 295, endPoint y: 114, distance: 50.4
click at [295, 114] on div "MWC 314905 25" at bounding box center [337, 109] width 86 height 38
copy span "MWC 314905 25"
drag, startPoint x: 173, startPoint y: 50, endPoint x: 80, endPoint y: 50, distance: 93.6
click at [80, 50] on div "Accounts Overview Coverage Policies Policy changes SSC Cases Quoting plans Cont…" at bounding box center [414, 196] width 828 height 393
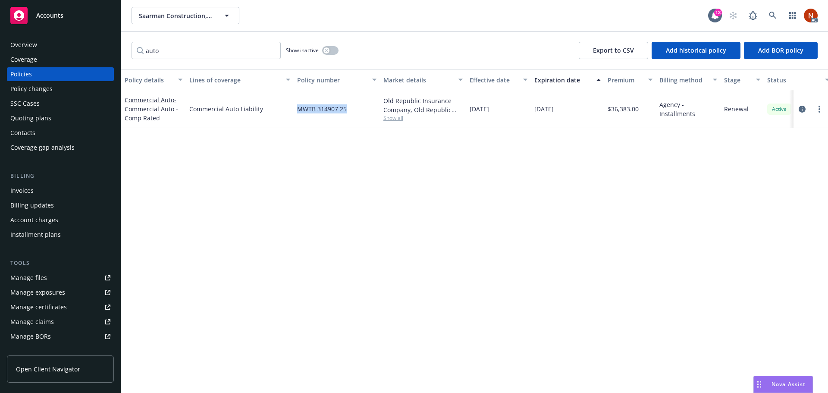
drag, startPoint x: 349, startPoint y: 109, endPoint x: 295, endPoint y: 111, distance: 53.5
click at [295, 111] on div "MWTB 314907 25" at bounding box center [337, 109] width 86 height 38
copy span "MWTB 314907 25"
drag, startPoint x: 97, startPoint y: 39, endPoint x: 64, endPoint y: 28, distance: 34.4
click at [64, 30] on div "Accounts Overview Coverage Policies Policy changes SSC Cases Quoting plans Cont…" at bounding box center [414, 196] width 828 height 393
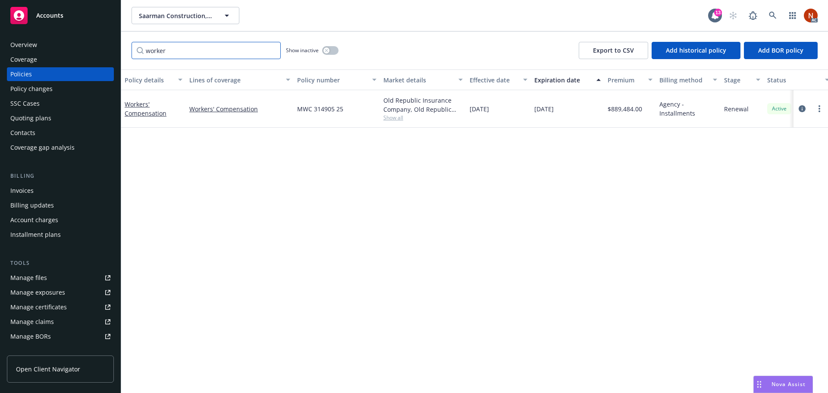
type input "worker"
click at [333, 41] on div "worker Show inactive Export to CSV Add historical policy Add BOR policy" at bounding box center [474, 50] width 707 height 38
click at [330, 47] on div "Show inactive" at bounding box center [312, 50] width 53 height 17
click at [327, 52] on icon "button" at bounding box center [326, 50] width 3 height 3
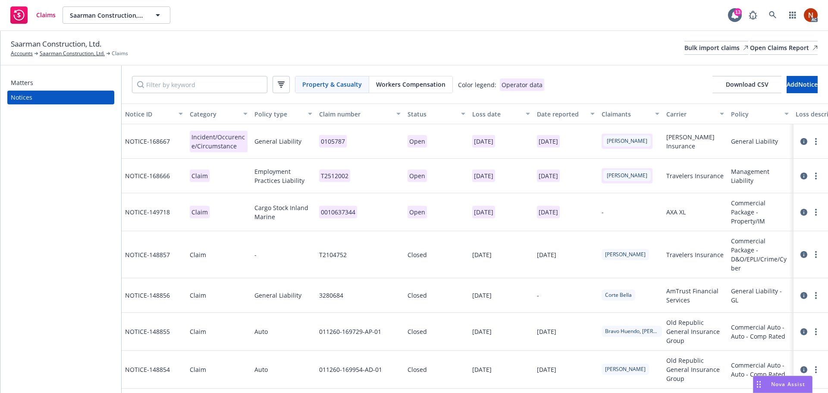
click at [412, 92] on div "Workers Compensation" at bounding box center [410, 84] width 83 height 16
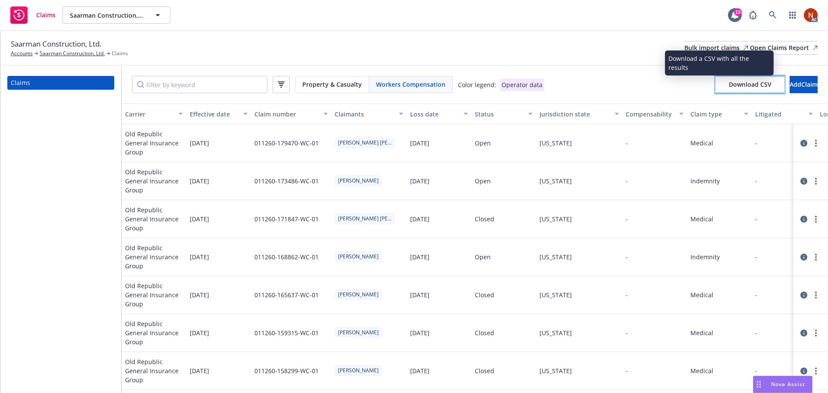
click at [729, 84] on span "Download CSV" at bounding box center [750, 84] width 43 height 8
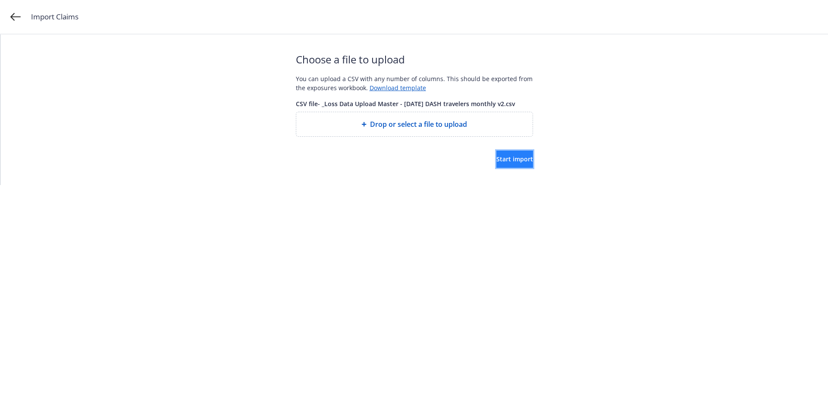
click at [525, 156] on button "Start import" at bounding box center [514, 159] width 37 height 17
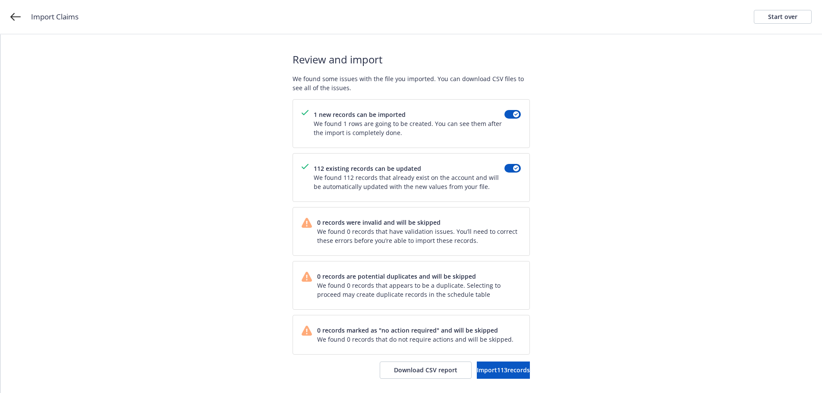
click at [572, 266] on div "Review and import We found some issues with the file you imported. You can down…" at bounding box center [410, 215] width 821 height 361
click at [510, 367] on span "Import 113 records" at bounding box center [503, 370] width 53 height 8
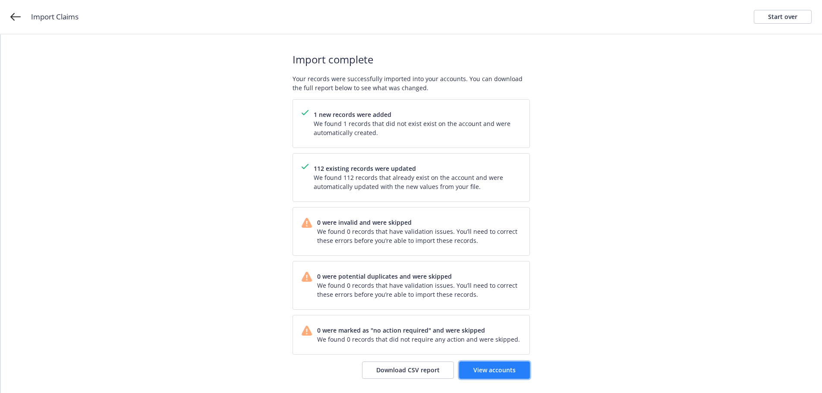
click at [498, 371] on span "View accounts" at bounding box center [494, 370] width 42 height 8
